Goal: Register for event/course

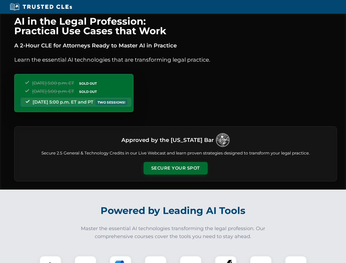
click at [175, 168] on button "Secure Your Spot" at bounding box center [176, 168] width 64 height 13
click at [50, 260] on img at bounding box center [50, 267] width 16 height 16
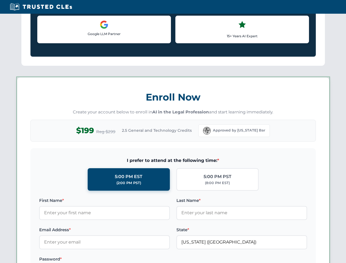
click at [121, 260] on label "Password *" at bounding box center [104, 259] width 131 height 7
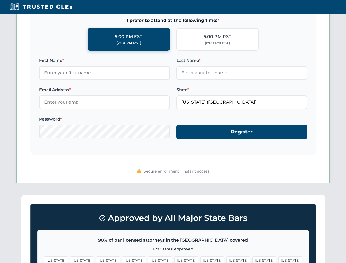
click at [253, 260] on span "[US_STATE]" at bounding box center [265, 261] width 24 height 8
